Goal: Find specific page/section: Find specific page/section

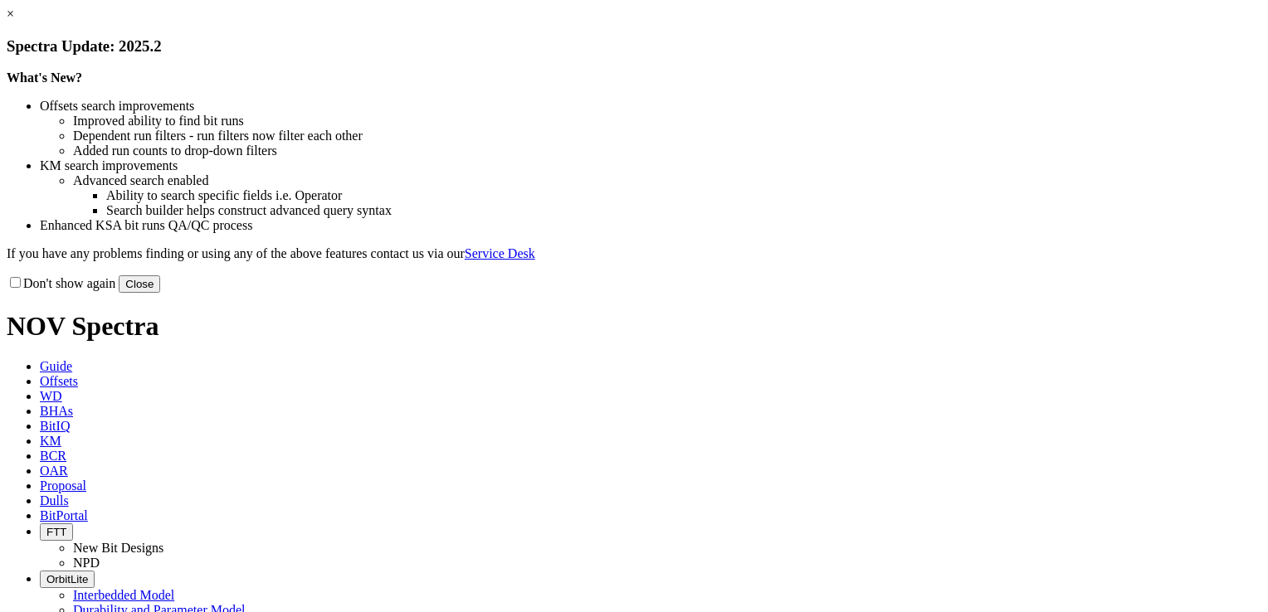
click at [14, 21] on link "×" at bounding box center [10, 14] width 7 height 14
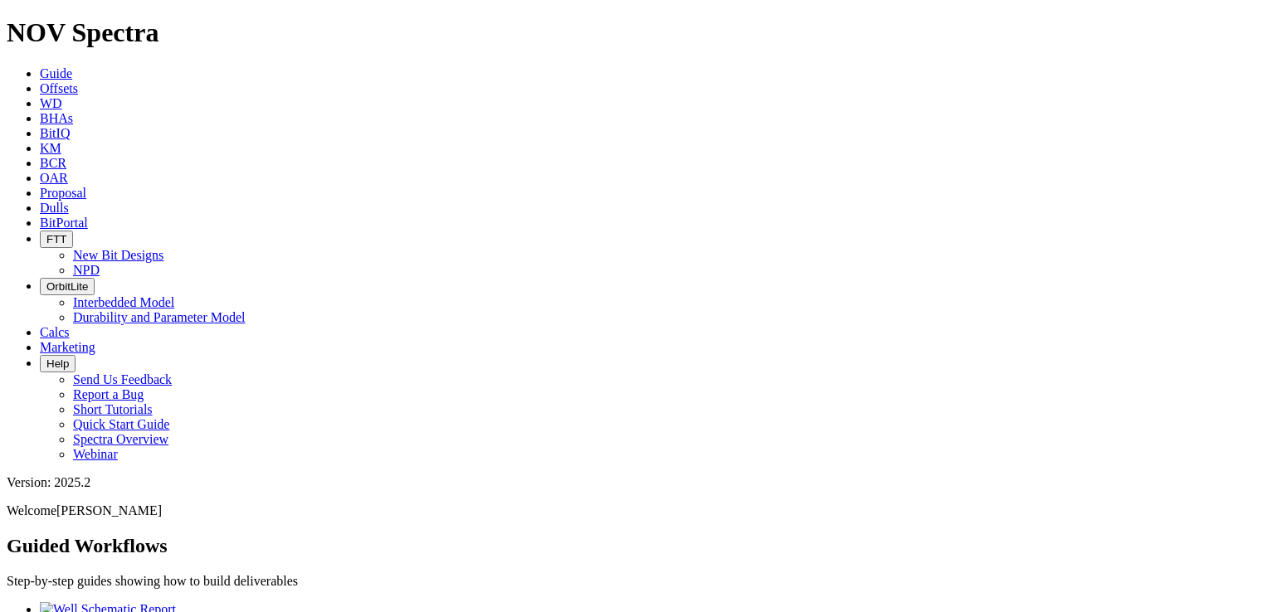
click at [88, 216] on link "BitPortal" at bounding box center [64, 223] width 48 height 14
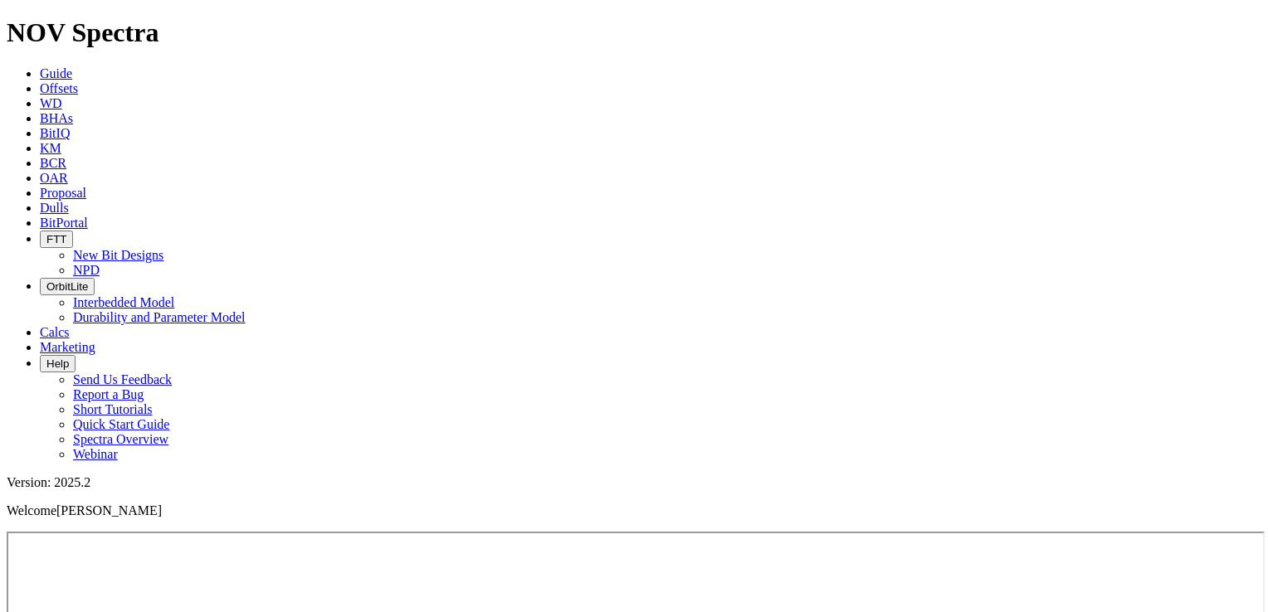
click at [72, 66] on link "Guide" at bounding box center [56, 73] width 32 height 14
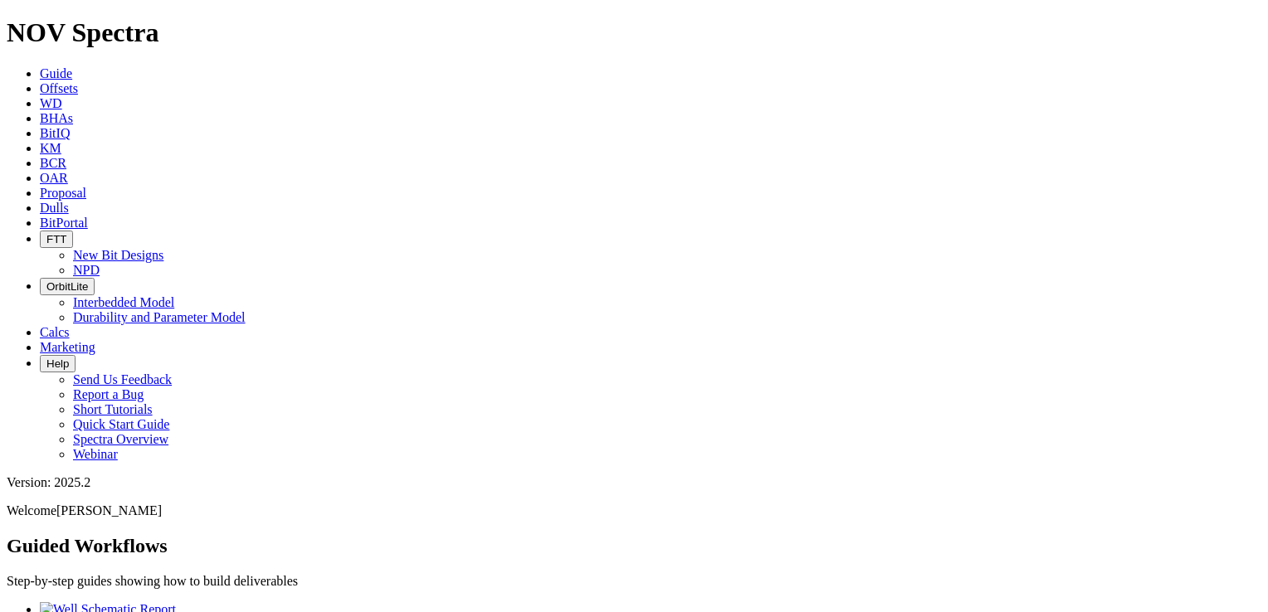
click at [88, 280] on span "OrbitLite" at bounding box center [66, 286] width 41 height 12
click at [40, 186] on icon at bounding box center [40, 193] width 0 height 14
